Goal: Task Accomplishment & Management: Use online tool/utility

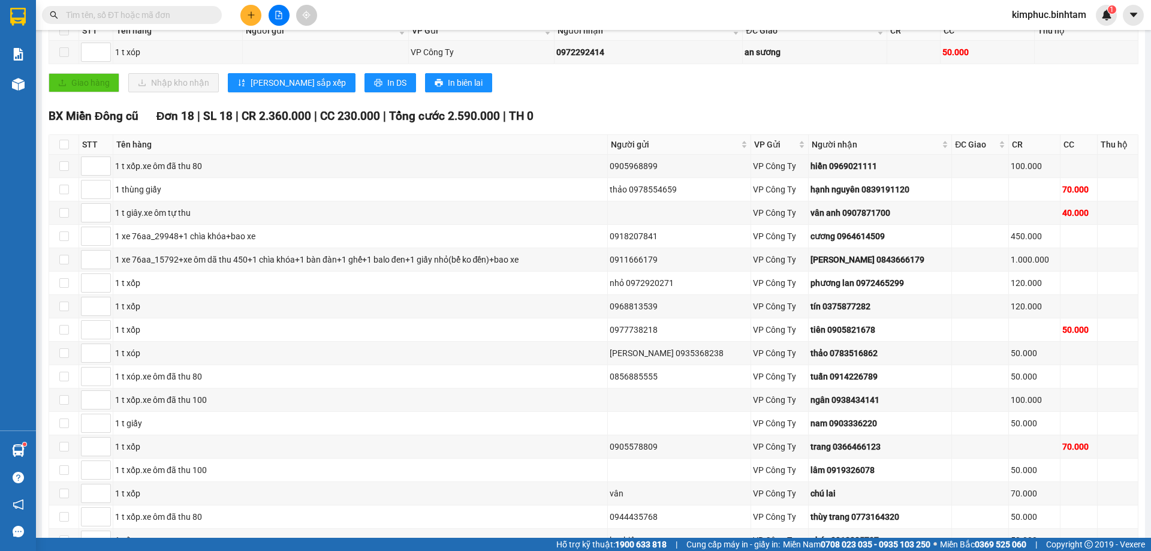
scroll to position [148, 0]
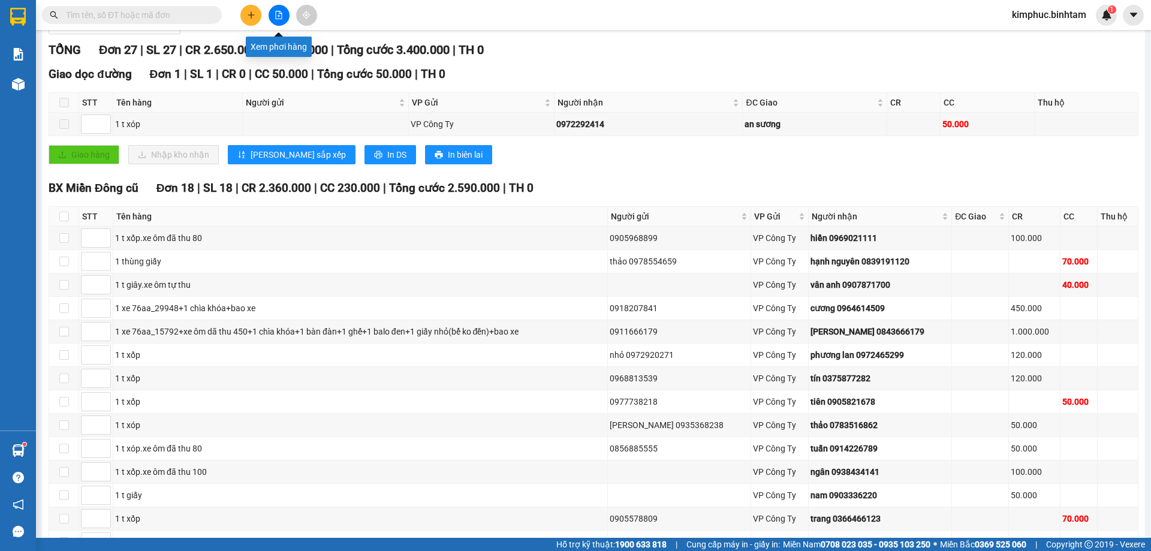
click at [283, 20] on button at bounding box center [278, 15] width 21 height 21
drag, startPoint x: 280, startPoint y: 15, endPoint x: 294, endPoint y: 34, distance: 23.1
click at [294, 34] on section "Kết quả tìm kiếm ( 0 ) Bộ lọc No Data kimphuc.binhtam 1 Báo cáo Báo cáo dòng ti…" at bounding box center [575, 275] width 1151 height 551
click at [280, 15] on icon "file-add" at bounding box center [278, 15] width 8 height 8
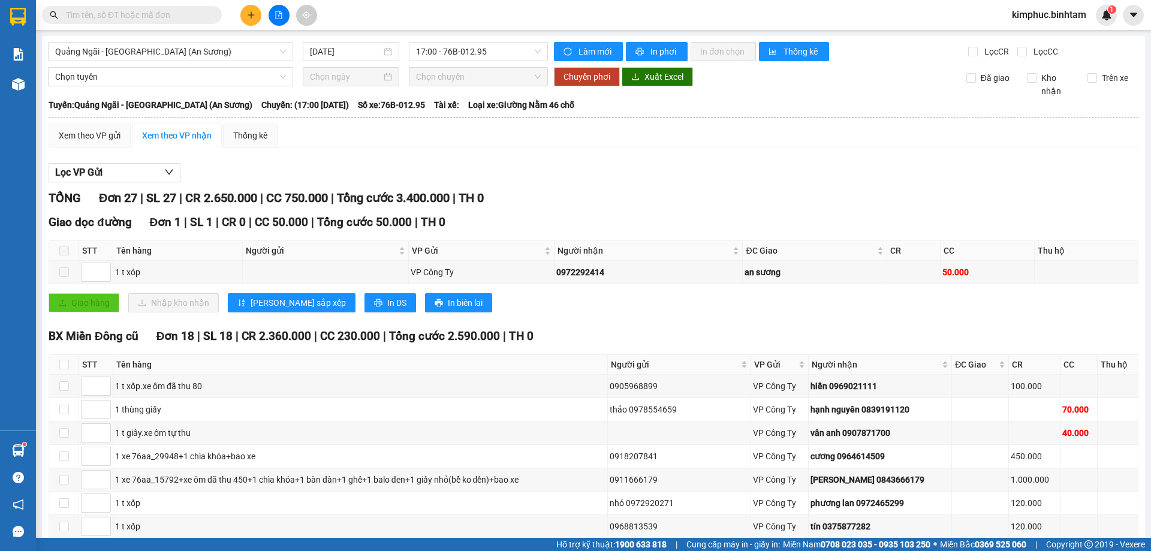
click at [278, 13] on icon "file-add" at bounding box center [278, 15] width 8 height 8
click at [143, 50] on span "Quảng Ngãi - [GEOGRAPHIC_DATA] (An Sương)" at bounding box center [170, 52] width 231 height 18
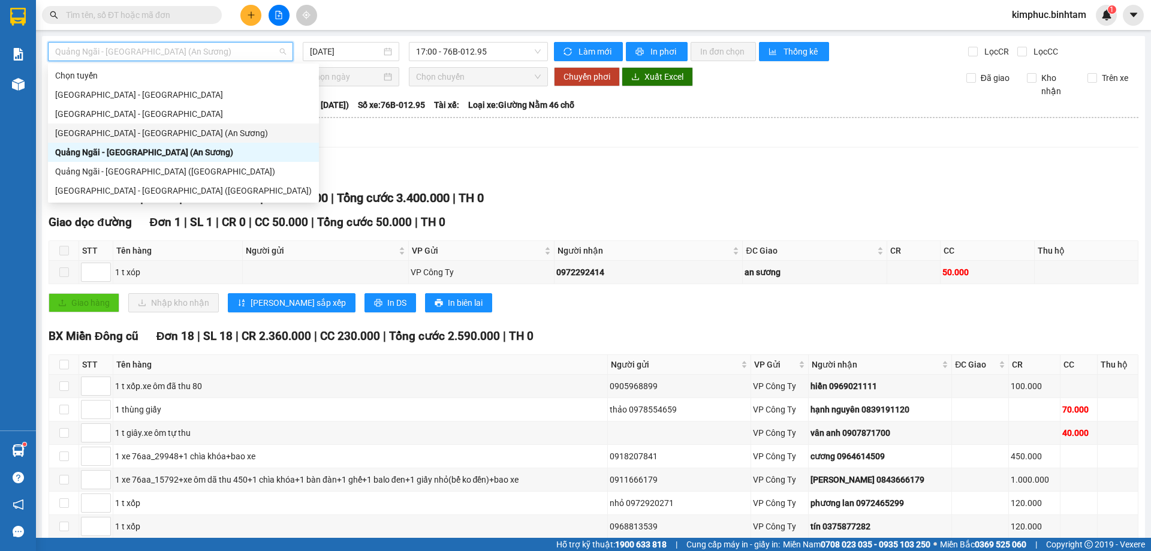
click at [117, 132] on div "[GEOGRAPHIC_DATA] - [GEOGRAPHIC_DATA] (An Sương)" at bounding box center [183, 132] width 256 height 13
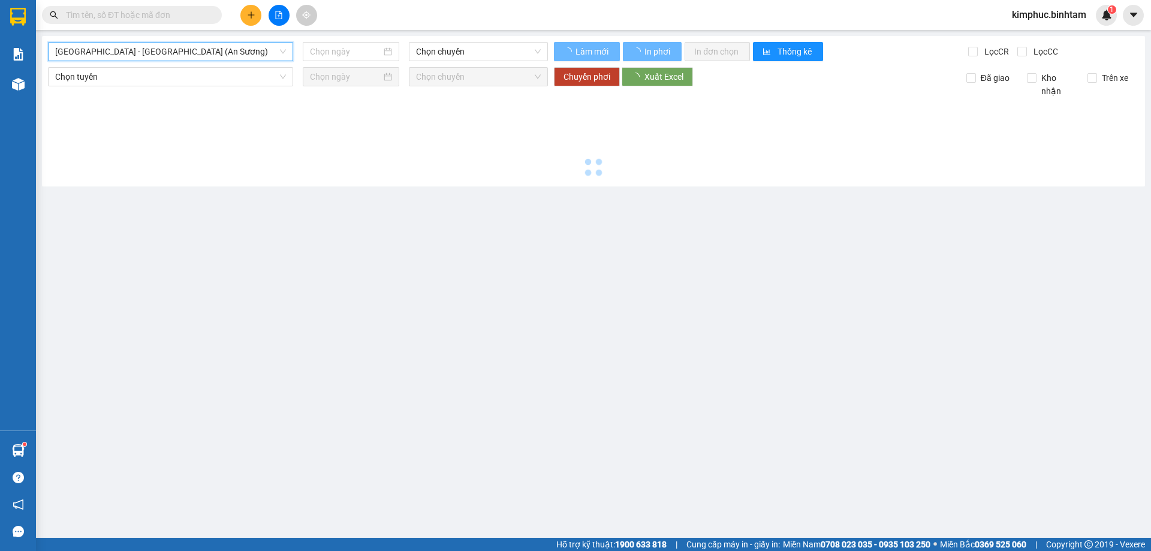
type input "[DATE]"
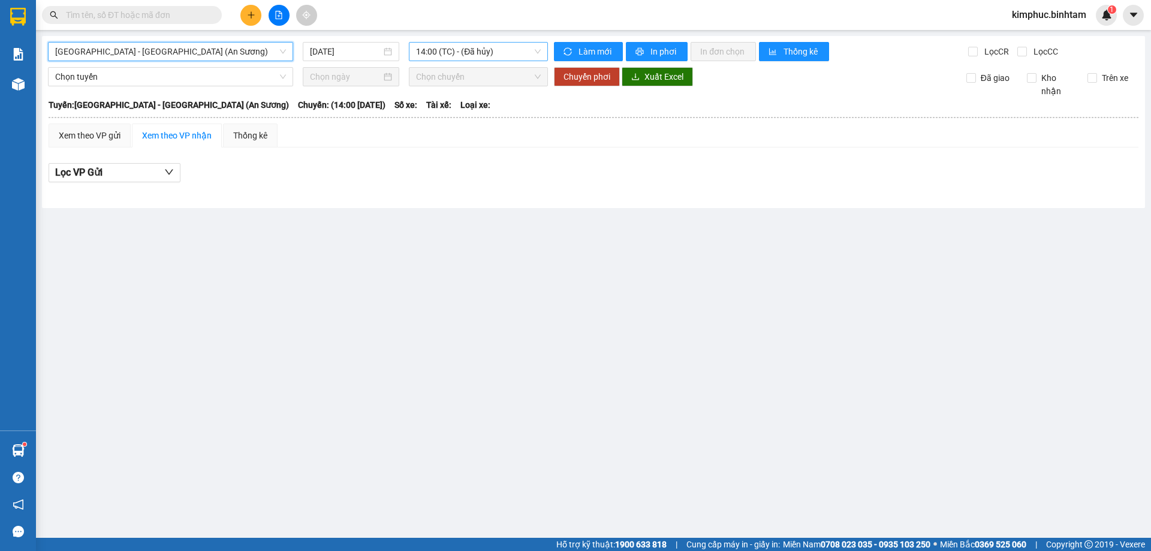
click at [463, 53] on span "14:00 (TC) - (Đã hủy)" at bounding box center [478, 52] width 125 height 18
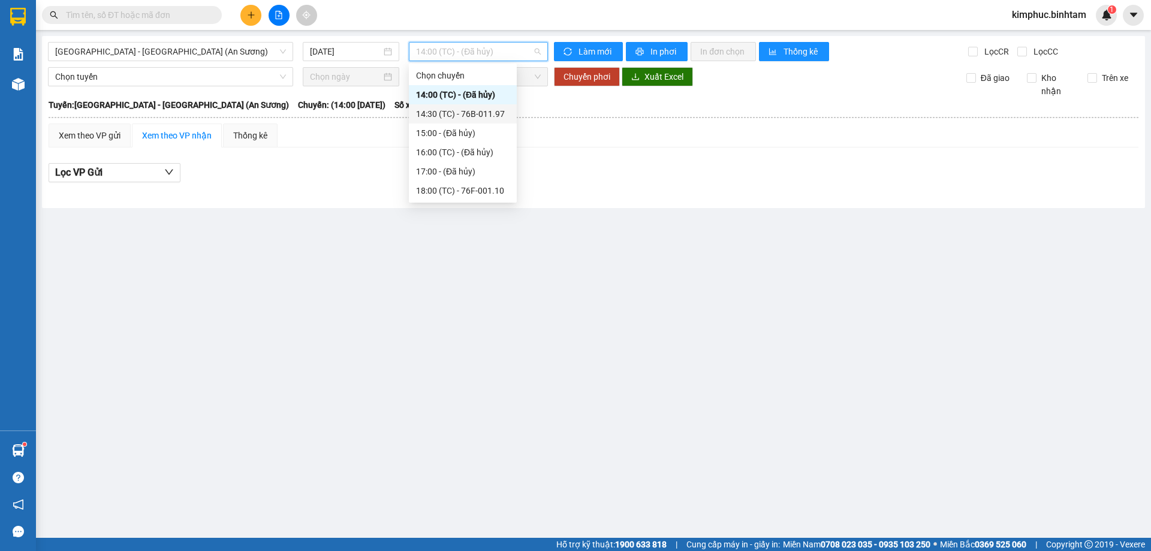
click at [502, 116] on div "14:30 (TC) - 76B-011.97" at bounding box center [462, 113] width 93 height 13
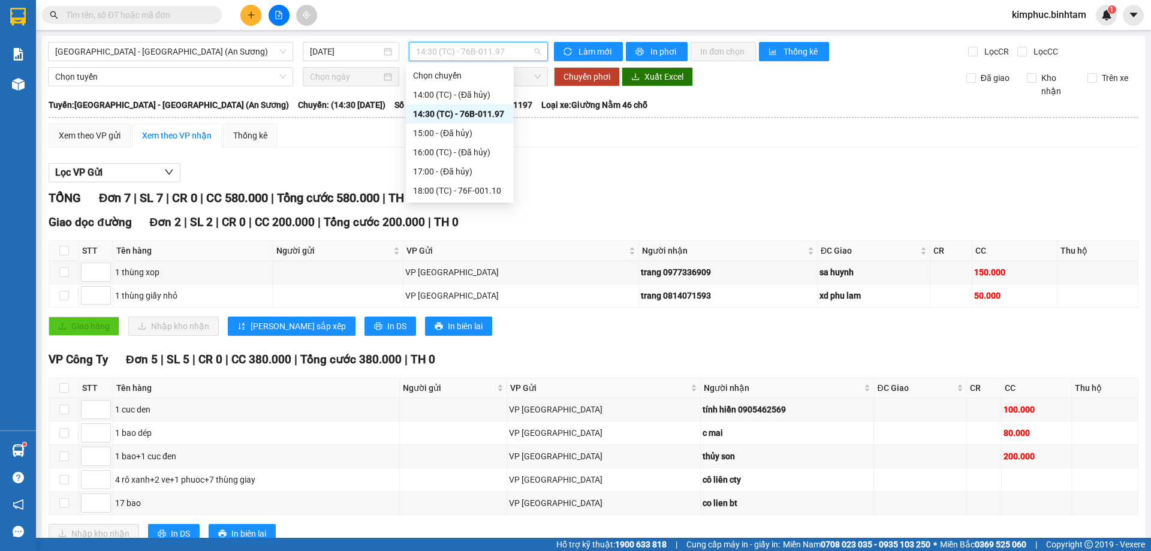
click at [500, 55] on span "14:30 (TC) - 76B-011.97" at bounding box center [478, 52] width 125 height 18
drag, startPoint x: 457, startPoint y: 191, endPoint x: 467, endPoint y: 180, distance: 14.4
click at [458, 189] on div "18:00 (TC) - 76F-001.10" at bounding box center [459, 190] width 93 height 13
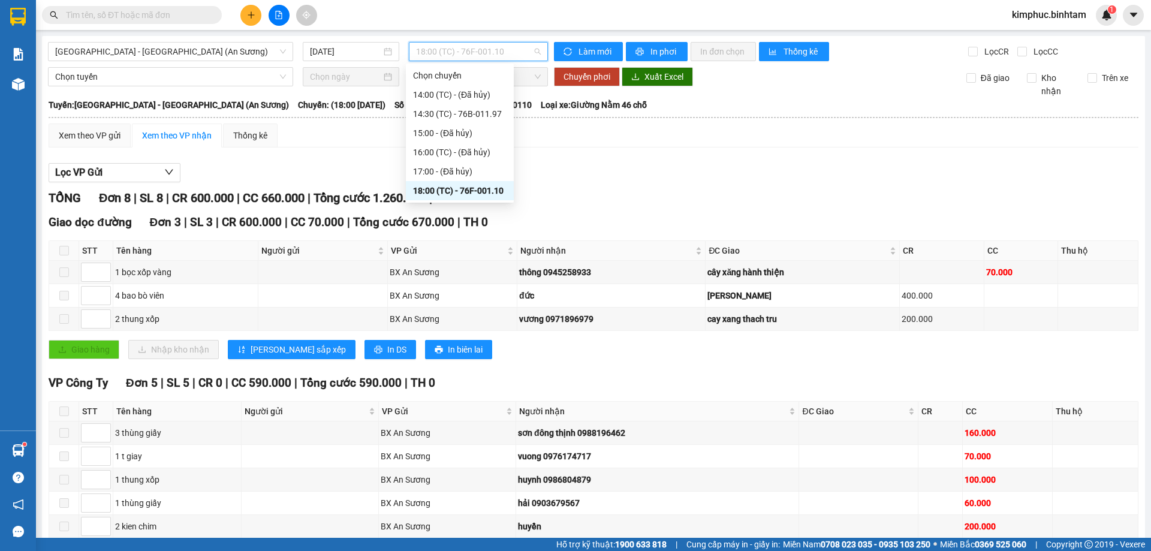
drag, startPoint x: 489, startPoint y: 47, endPoint x: 503, endPoint y: 28, distance: 23.1
click at [494, 43] on span "18:00 (TC) - 76F-001.10" at bounding box center [478, 52] width 125 height 18
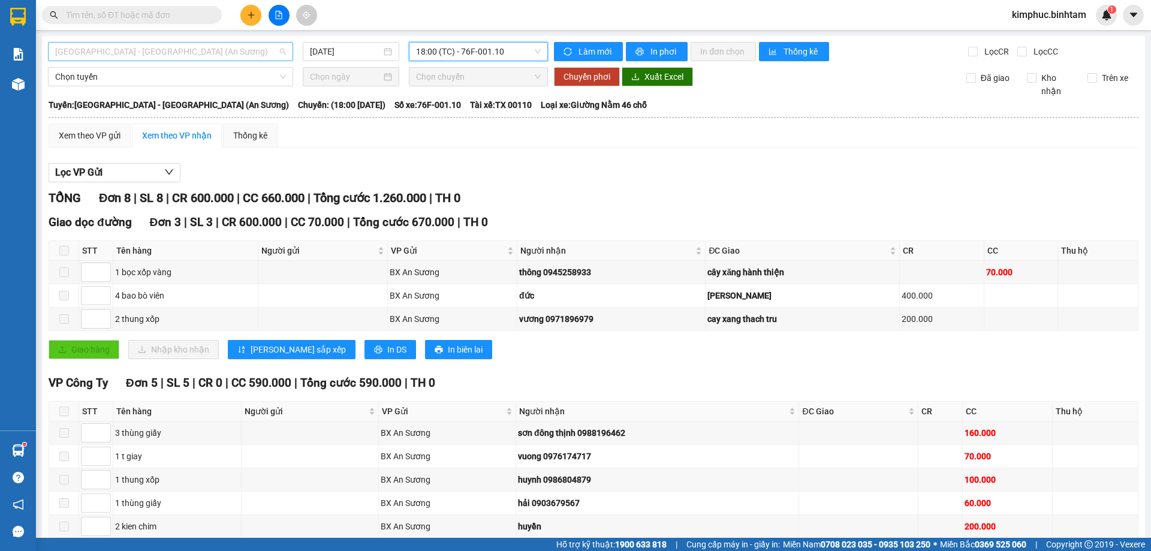
click at [150, 47] on span "[GEOGRAPHIC_DATA] - [GEOGRAPHIC_DATA] (An Sương)" at bounding box center [170, 52] width 231 height 18
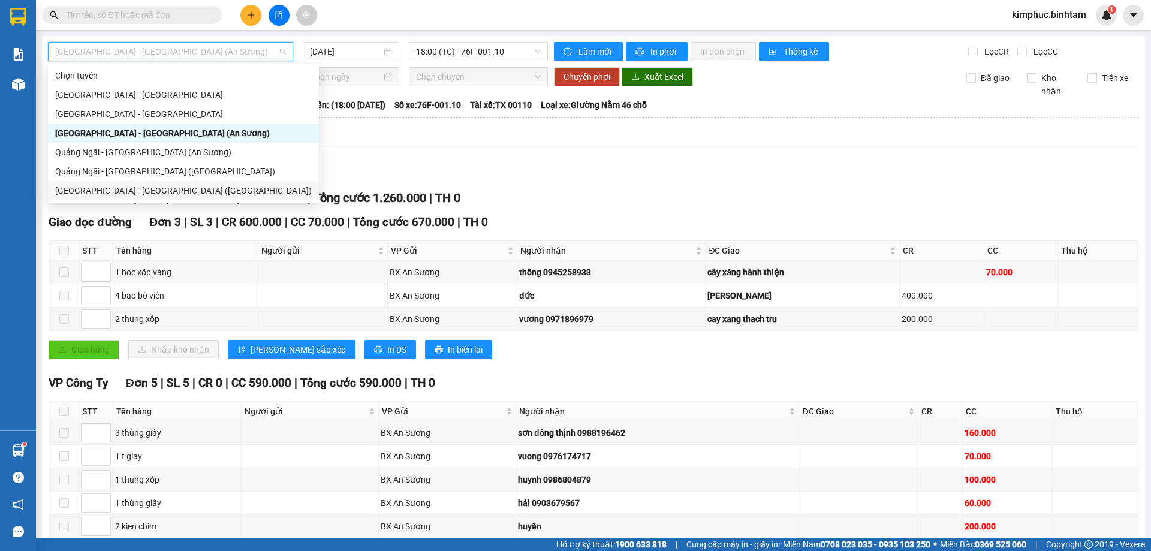
click at [102, 192] on div "[GEOGRAPHIC_DATA] - [GEOGRAPHIC_DATA] ([GEOGRAPHIC_DATA])" at bounding box center [183, 190] width 256 height 13
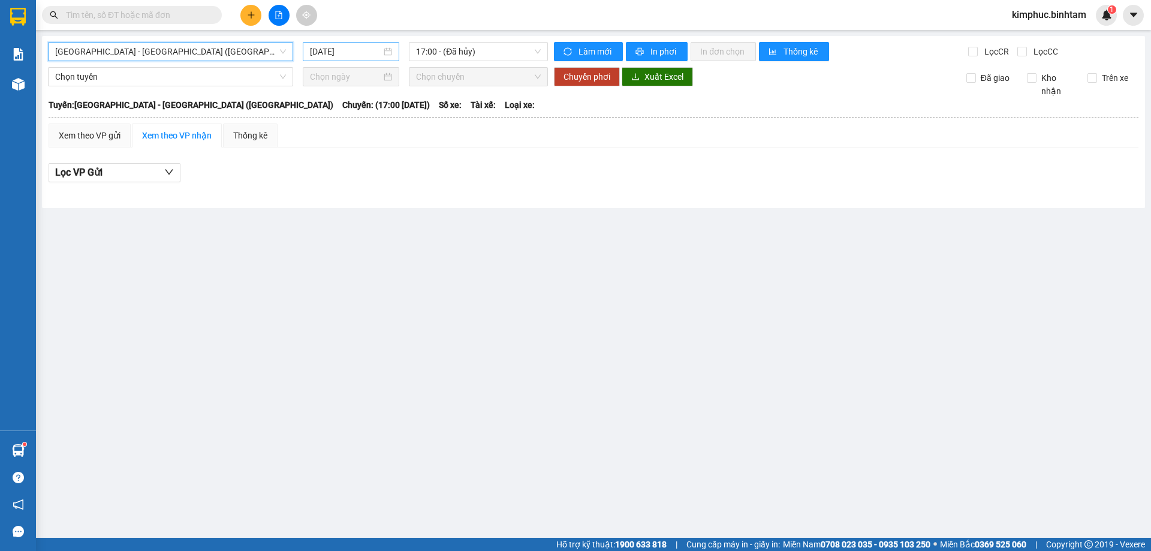
click at [349, 50] on input "[DATE]" at bounding box center [345, 51] width 71 height 13
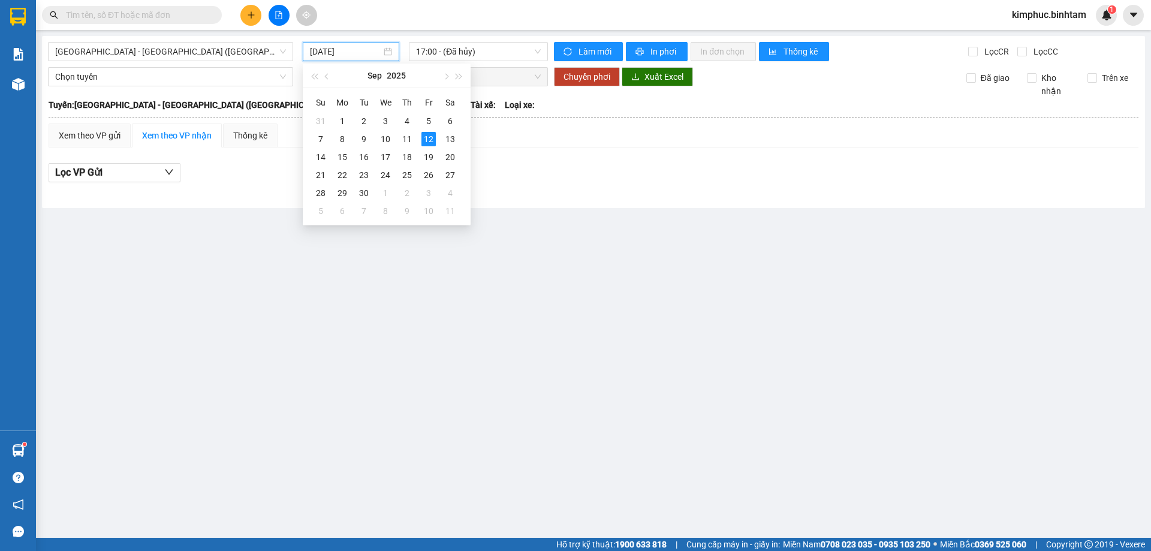
type input "[DATE]"
